Goal: Find specific page/section: Find specific page/section

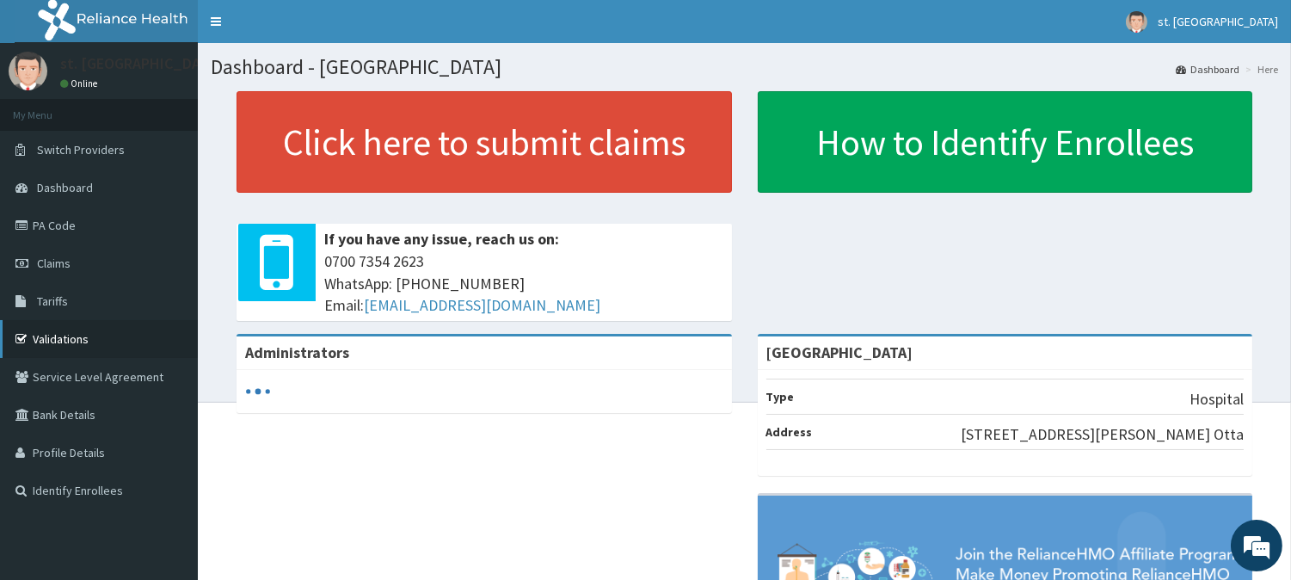
click at [52, 336] on link "Validations" at bounding box center [99, 339] width 198 height 38
click at [46, 336] on link "Validations" at bounding box center [99, 339] width 198 height 38
